Goal: Transaction & Acquisition: Purchase product/service

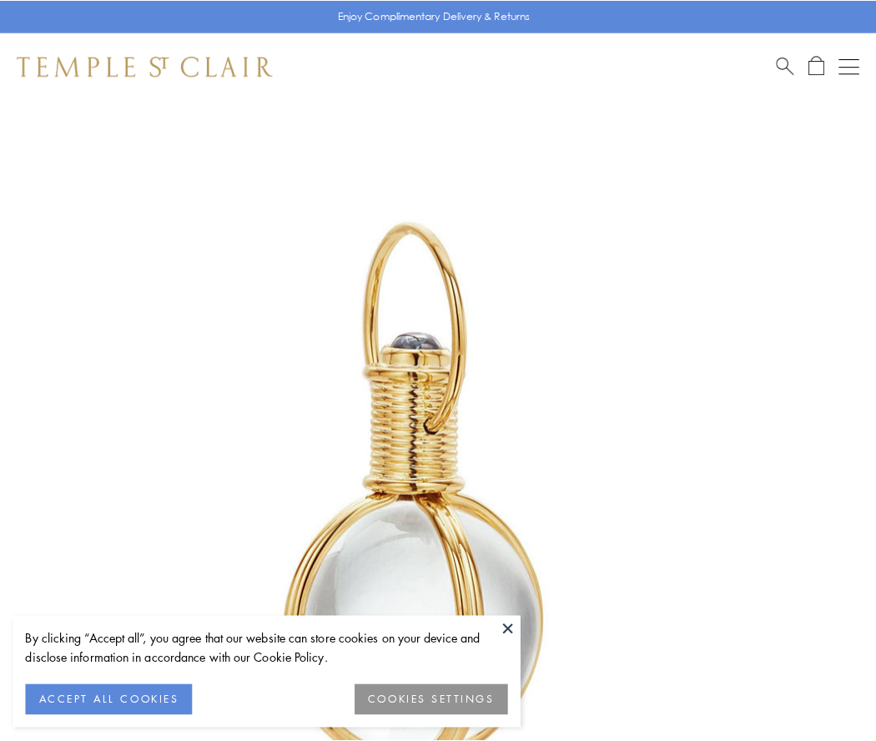
scroll to position [435, 0]
